Goal: Information Seeking & Learning: Learn about a topic

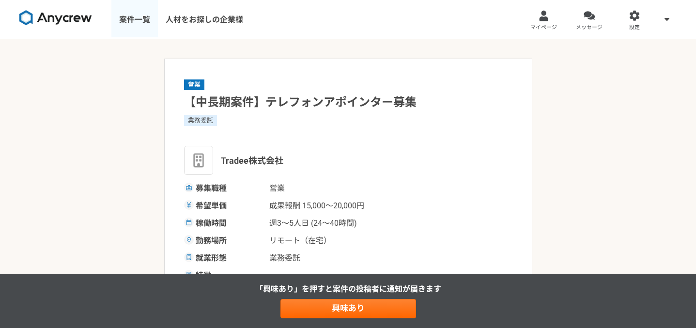
click at [132, 23] on link "案件一覧" at bounding box center [134, 19] width 46 height 39
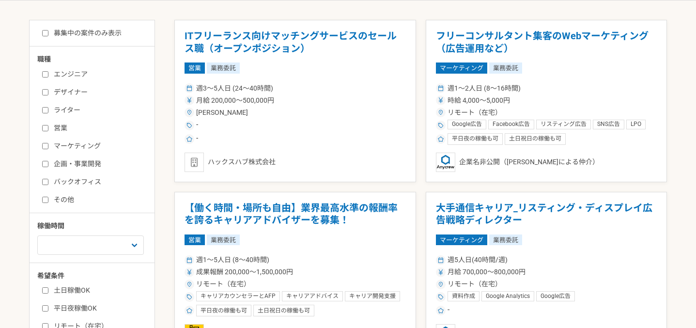
scroll to position [172, 0]
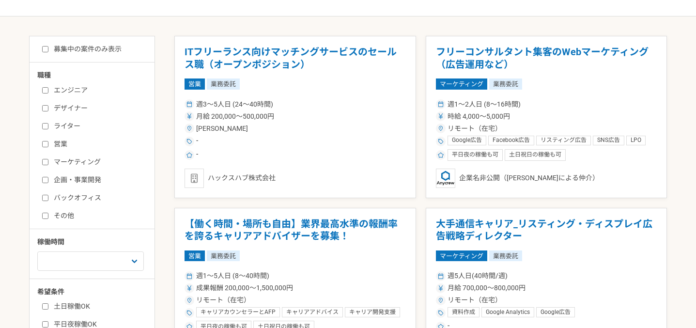
click at [45, 161] on input "マーケティング" at bounding box center [45, 162] width 6 height 6
checkbox input "true"
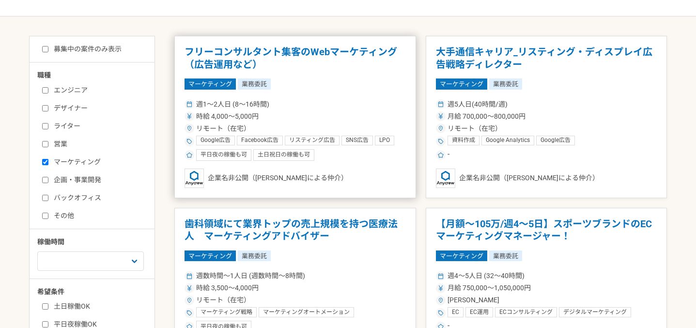
click at [319, 53] on h1 "フリーコンサルタント集客のWebマーケティング（広告運用など）" at bounding box center [294, 58] width 221 height 25
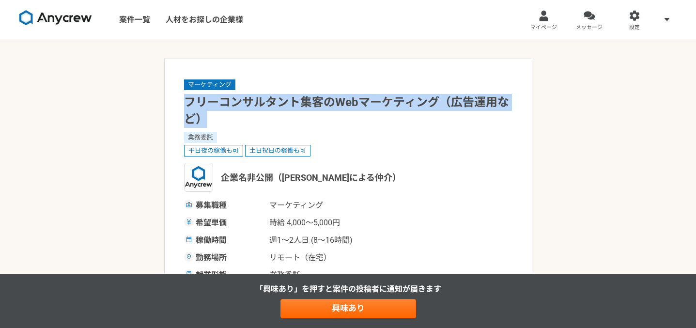
drag, startPoint x: 184, startPoint y: 98, endPoint x: 212, endPoint y: 121, distance: 36.5
click at [213, 121] on h1 "フリーコンサルタント集客のWebマーケティング（広告運用など）" at bounding box center [348, 111] width 328 height 34
copy h1 "フリーコンサルタント集客のWebマーケティング（広告運用など）"
